Goal: Find specific page/section: Find specific page/section

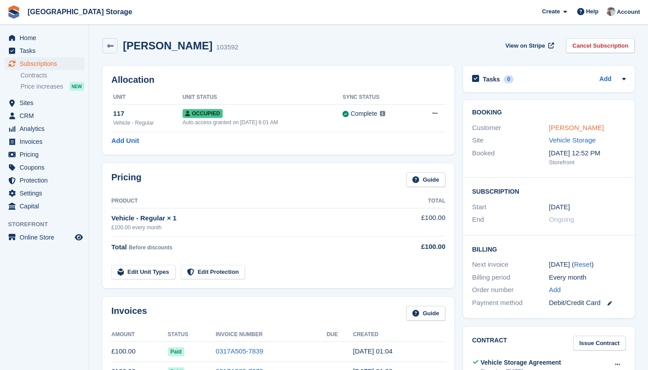
click at [565, 130] on link "Andrew Cash" at bounding box center [576, 128] width 55 height 8
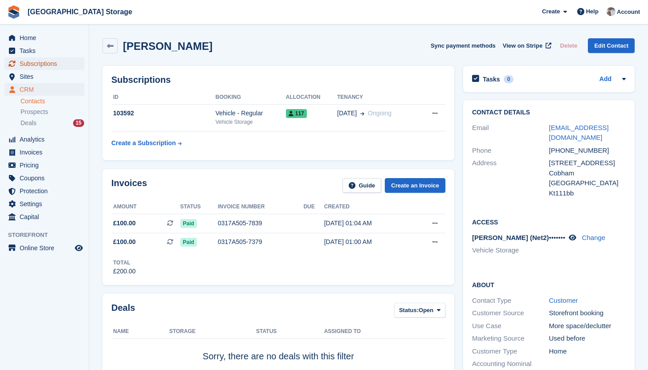
click at [49, 67] on span "Subscriptions" at bounding box center [46, 63] width 53 height 12
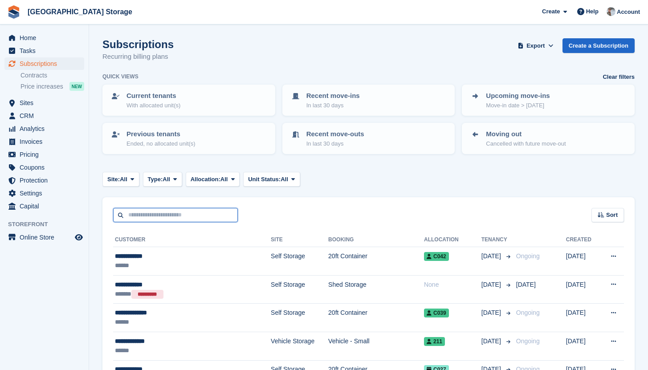
click at [191, 214] on input "text" at bounding box center [175, 215] width 125 height 15
type input "****"
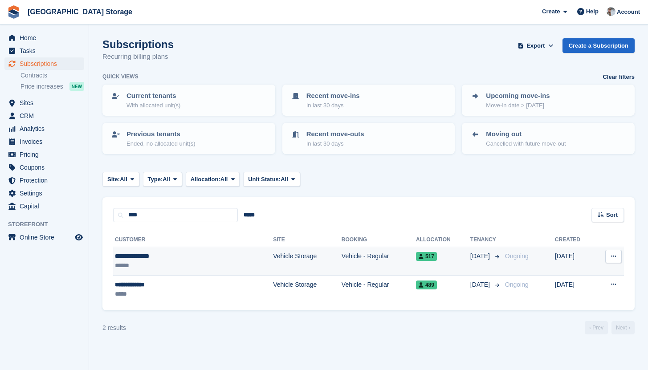
click at [176, 261] on div "******" at bounding box center [165, 265] width 100 height 9
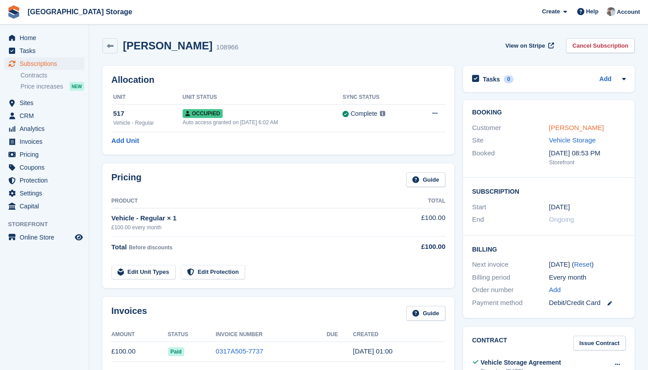
click at [564, 126] on link "[PERSON_NAME]" at bounding box center [576, 128] width 55 height 8
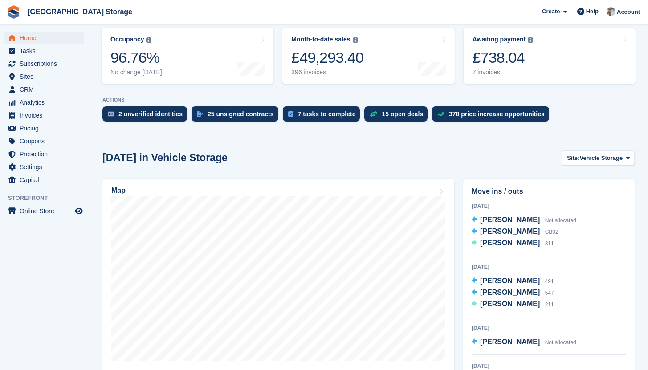
scroll to position [112, 0]
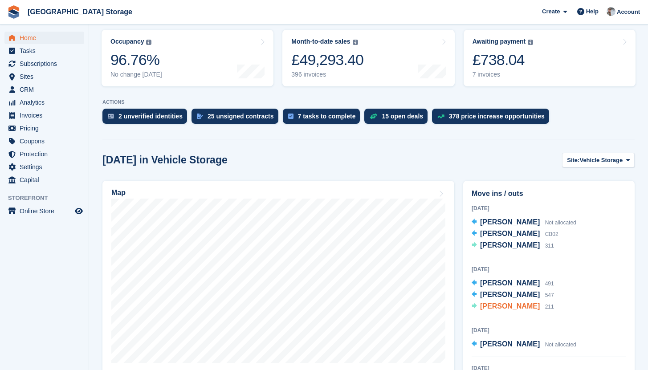
click at [515, 305] on span "michael green" at bounding box center [510, 306] width 60 height 8
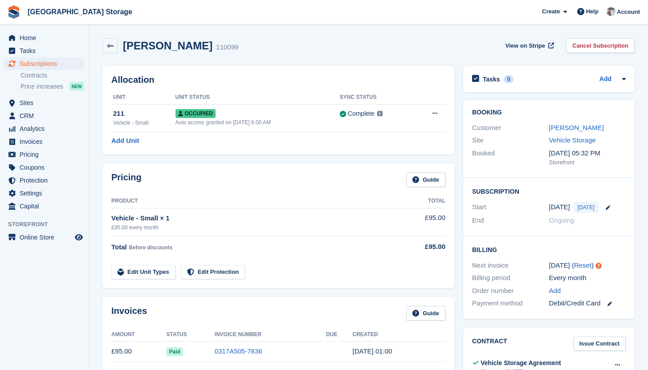
scroll to position [45, 0]
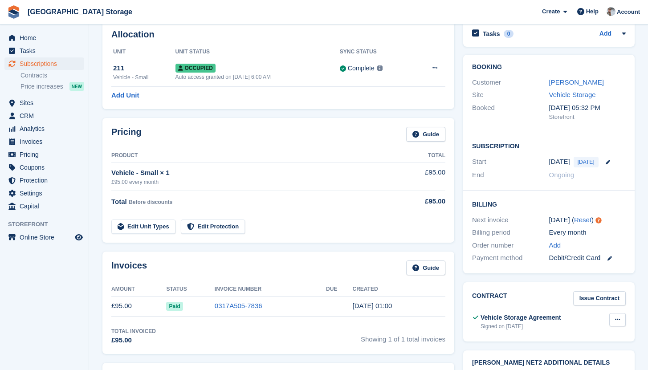
click at [619, 324] on button at bounding box center [617, 319] width 16 height 13
click at [566, 336] on p "View" at bounding box center [582, 337] width 77 height 12
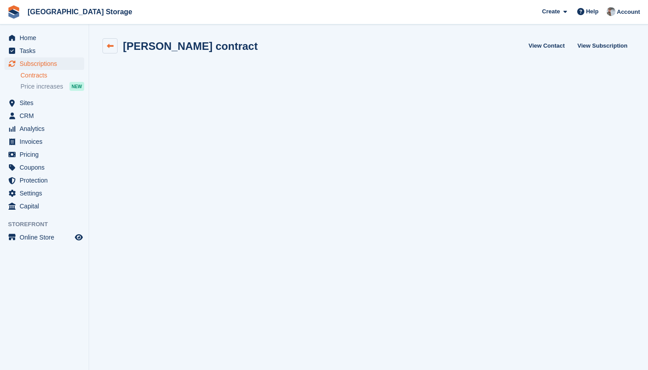
click at [107, 50] on link at bounding box center [109, 45] width 15 height 15
